Goal: Information Seeking & Learning: Check status

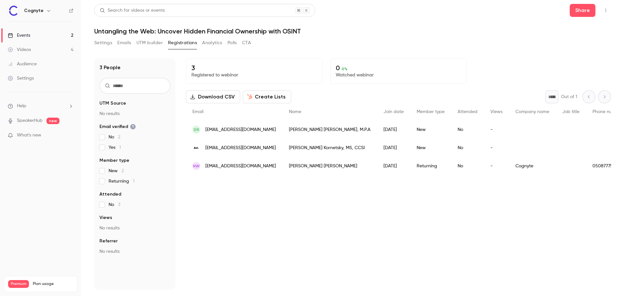
click at [47, 33] on link "Events 2" at bounding box center [40, 35] width 81 height 14
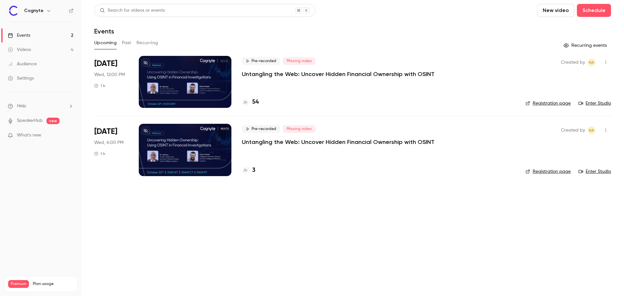
click at [52, 134] on p "What's new" at bounding box center [35, 135] width 55 height 7
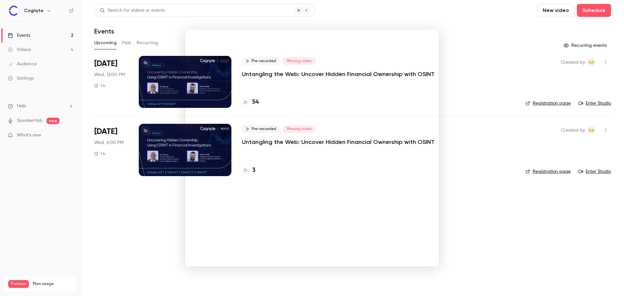
click at [454, 27] on div at bounding box center [312, 148] width 624 height 296
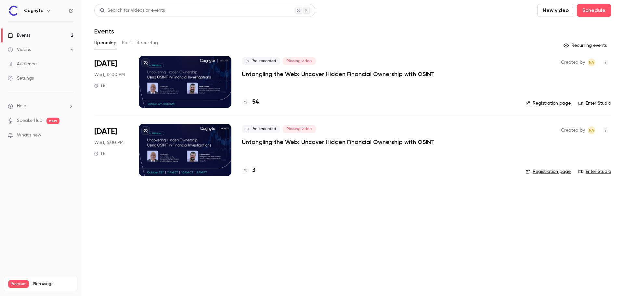
click at [28, 78] on div "Settings" at bounding box center [21, 78] width 26 height 7
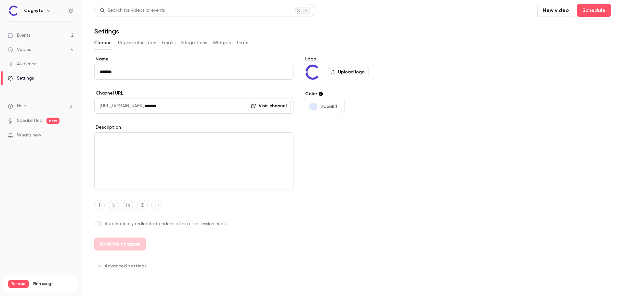
click at [142, 42] on button "Registration form" at bounding box center [137, 43] width 39 height 10
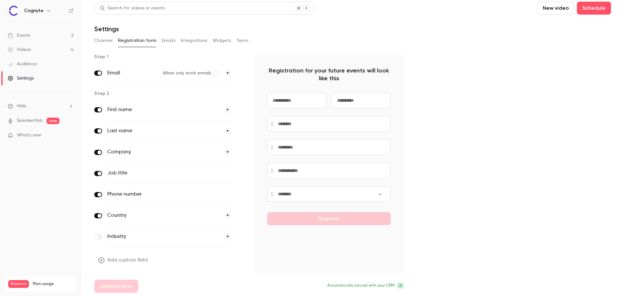
scroll to position [3, 0]
click at [124, 261] on button "Add custom field" at bounding box center [123, 259] width 59 height 13
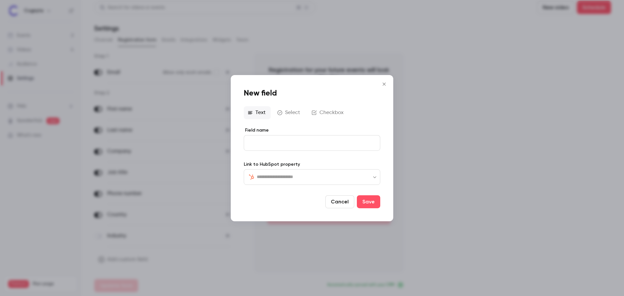
click at [277, 181] on div "​ ​" at bounding box center [312, 177] width 137 height 16
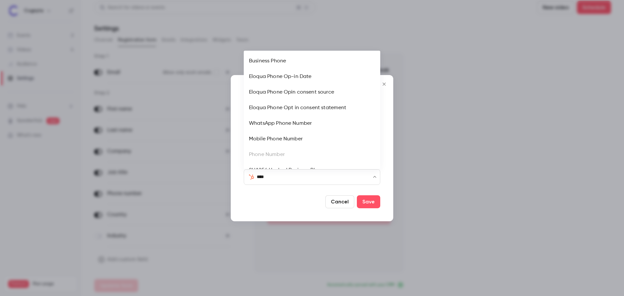
type input "****"
click at [340, 204] on button "Cancel" at bounding box center [340, 201] width 29 height 13
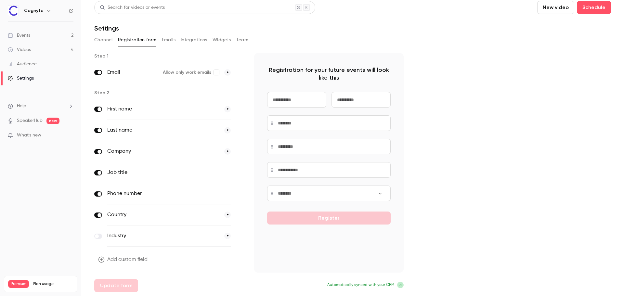
click at [195, 235] on label "Industry" at bounding box center [163, 236] width 112 height 8
click at [128, 260] on button "Add custom field" at bounding box center [123, 259] width 59 height 13
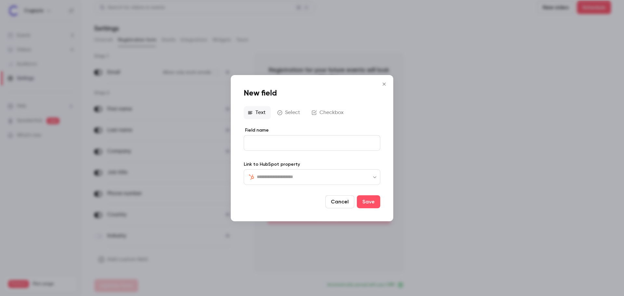
click at [280, 110] on icon "button" at bounding box center [279, 112] width 5 height 5
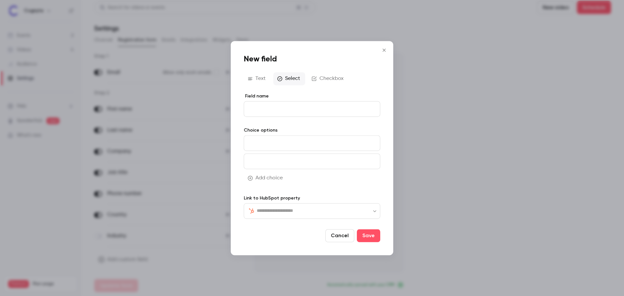
click at [384, 50] on icon "Close" at bounding box center [385, 49] width 8 height 5
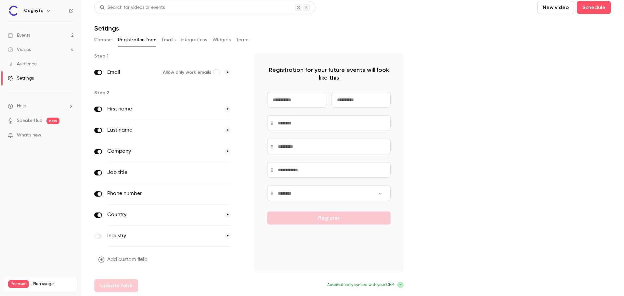
drag, startPoint x: 110, startPoint y: 37, endPoint x: 103, endPoint y: 37, distance: 6.8
click at [110, 37] on button "Channel" at bounding box center [103, 40] width 19 height 10
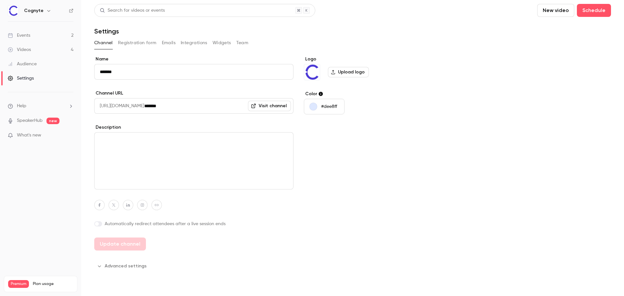
click at [41, 35] on link "Events 2" at bounding box center [40, 35] width 81 height 14
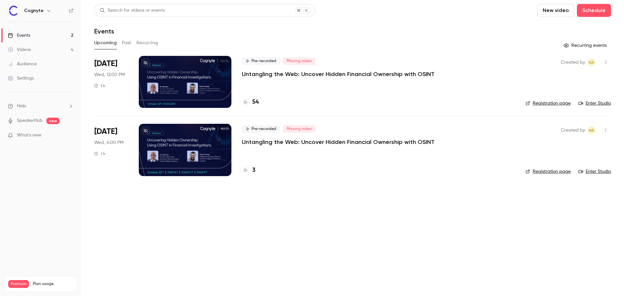
click at [129, 42] on button "Past" at bounding box center [126, 43] width 9 height 10
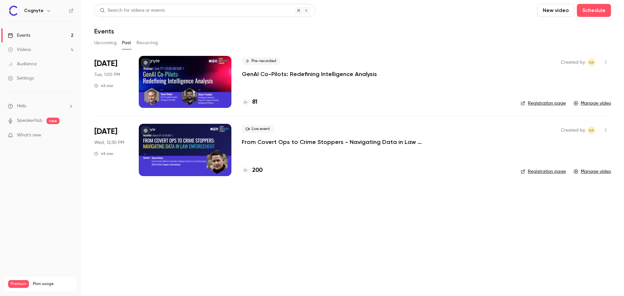
click at [114, 42] on button "Upcoming" at bounding box center [105, 43] width 22 height 10
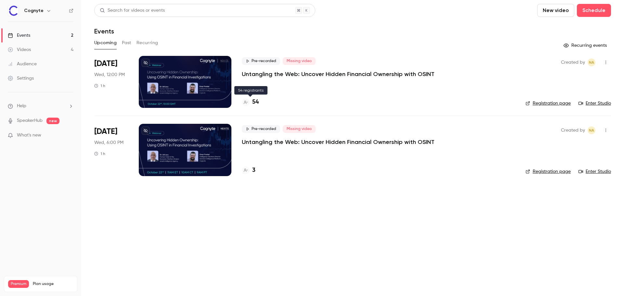
click at [254, 104] on h4 "54" at bounding box center [255, 102] width 7 height 9
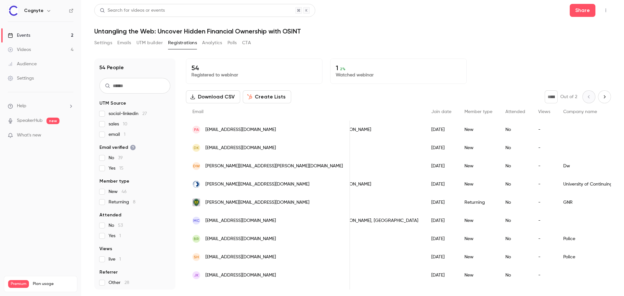
drag, startPoint x: 450, startPoint y: 188, endPoint x: 483, endPoint y: 188, distance: 32.9
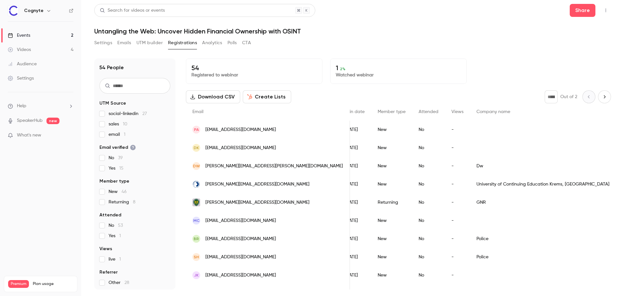
drag, startPoint x: 418, startPoint y: 187, endPoint x: 432, endPoint y: 187, distance: 14.0
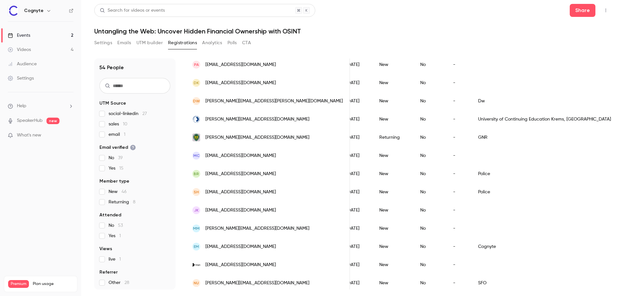
scroll to position [0, 0]
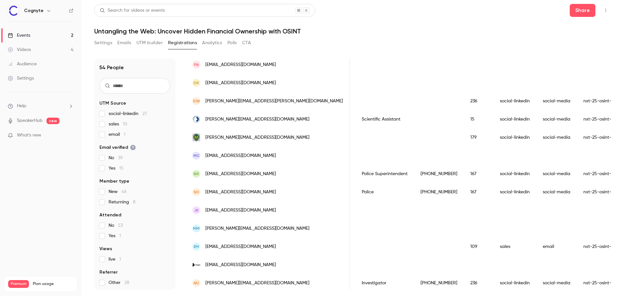
drag, startPoint x: 420, startPoint y: 179, endPoint x: 469, endPoint y: 179, distance: 49.4
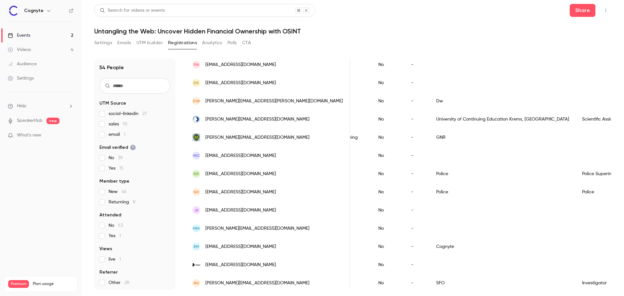
drag, startPoint x: 469, startPoint y: 179, endPoint x: 417, endPoint y: 177, distance: 51.8
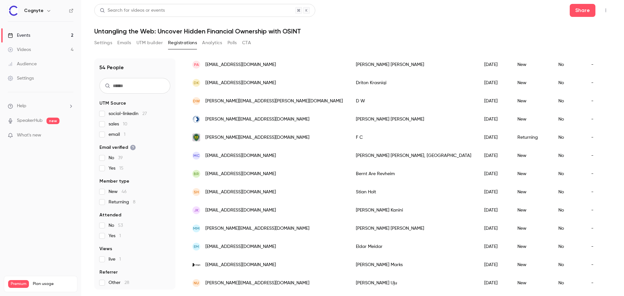
drag, startPoint x: 417, startPoint y: 177, endPoint x: 358, endPoint y: 175, distance: 59.6
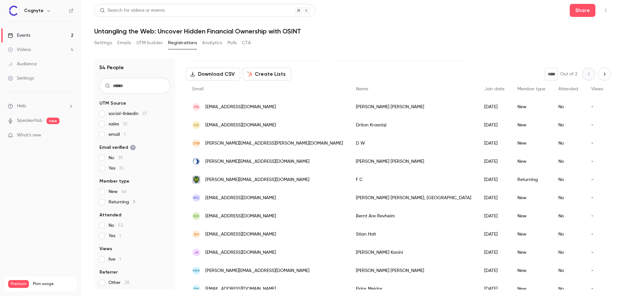
scroll to position [33, 0]
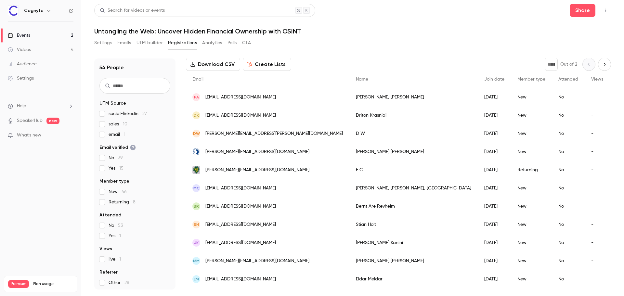
click at [231, 207] on span "[EMAIL_ADDRESS][DOMAIN_NAME]" at bounding box center [241, 206] width 71 height 7
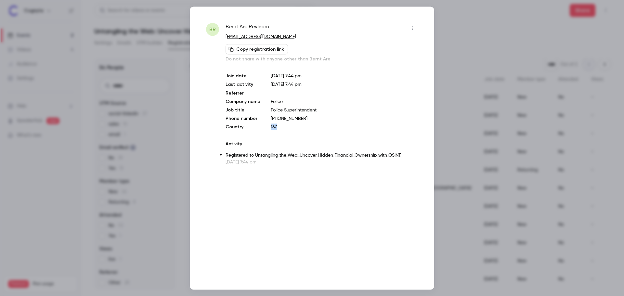
drag, startPoint x: 269, startPoint y: 127, endPoint x: 282, endPoint y: 127, distance: 12.7
click at [282, 127] on div "Join date [DATE] 7:44 pm Last activity [DATE] 7:44 pm Referrer Company name Pol…" at bounding box center [322, 102] width 193 height 58
click at [288, 130] on p "167" at bounding box center [344, 127] width 147 height 7
click at [449, 11] on div at bounding box center [312, 148] width 624 height 296
